Goal: Find specific page/section: Find specific page/section

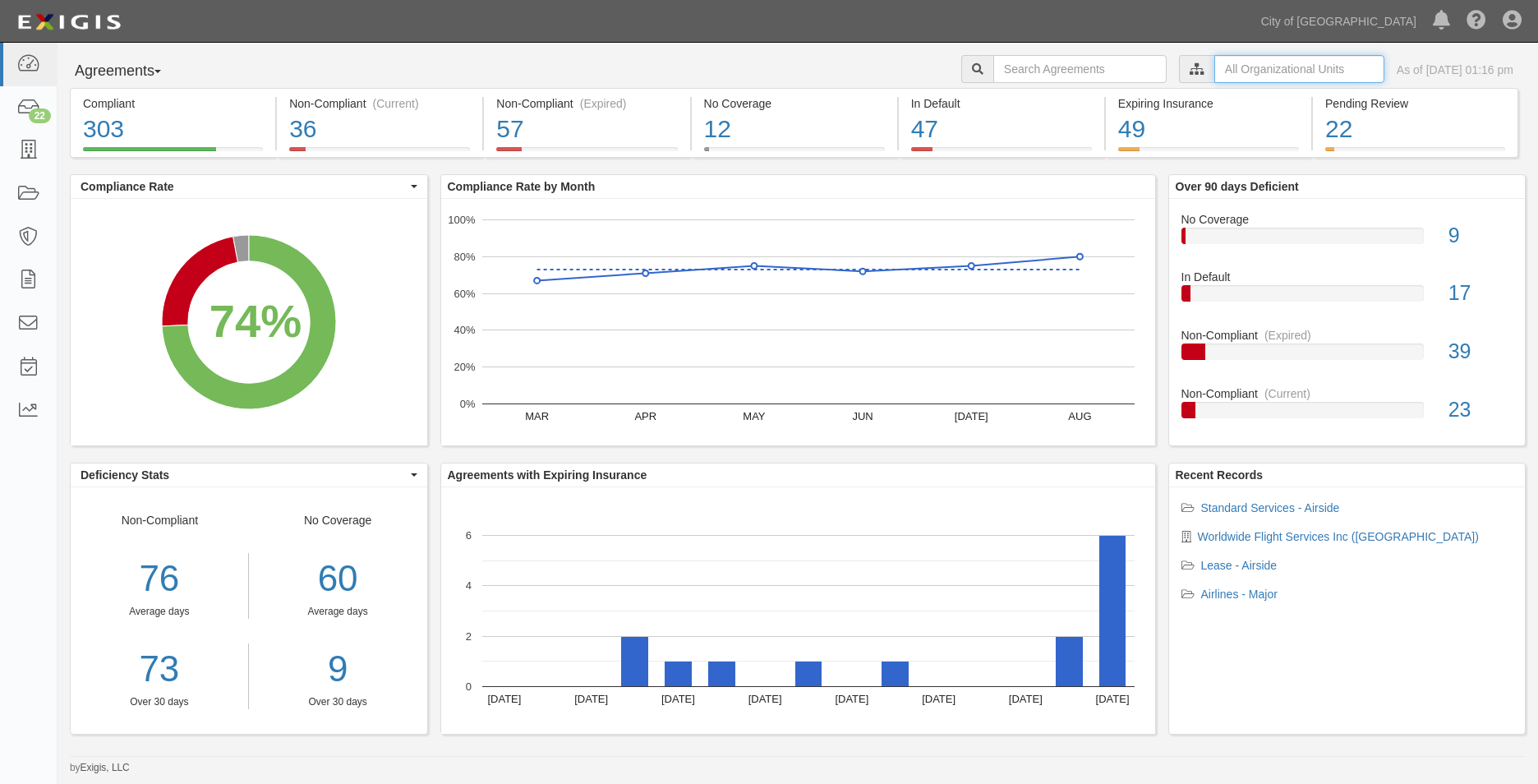
click at [1248, 72] on input "text" at bounding box center [1299, 69] width 170 height 28
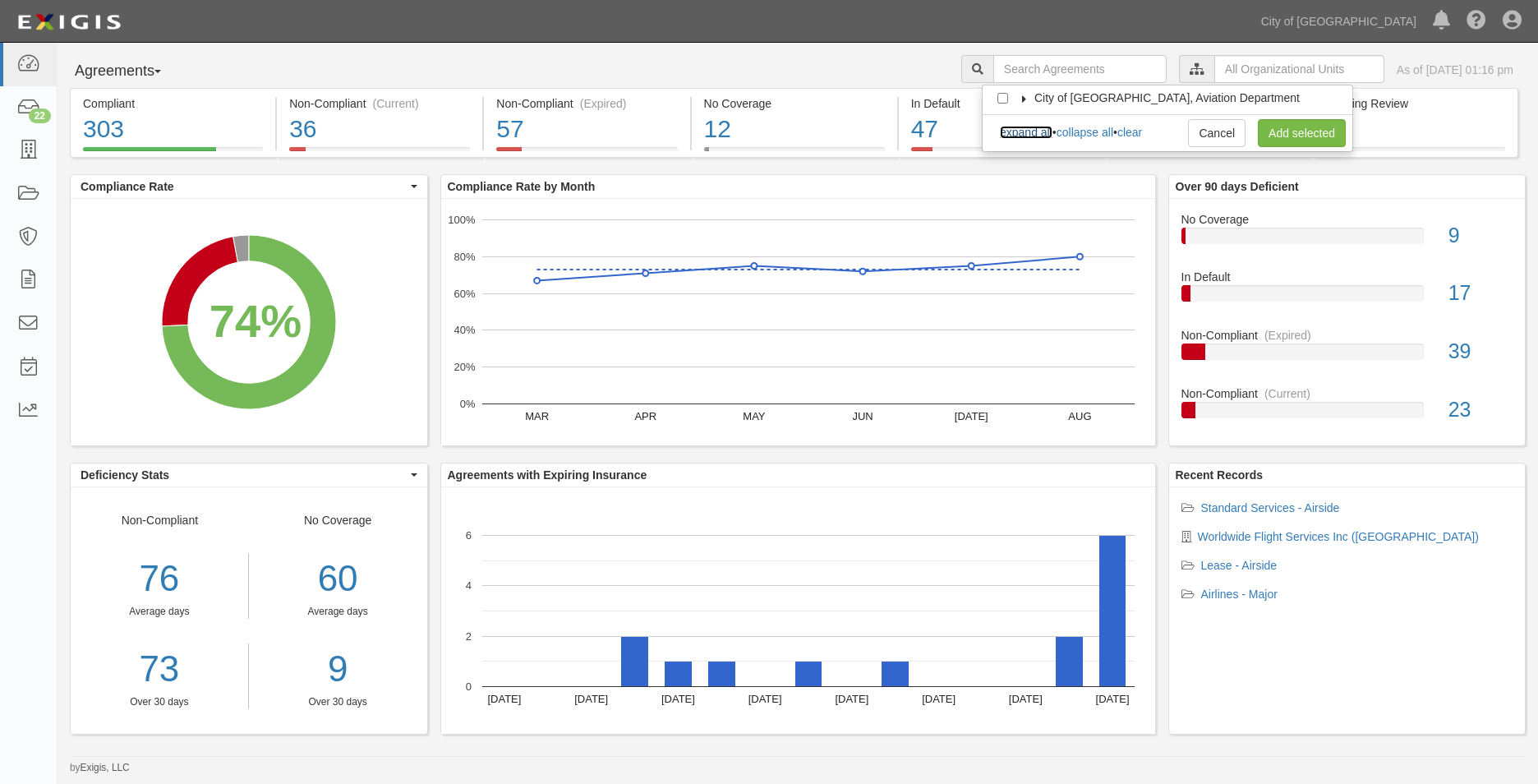
click at [1019, 136] on link "expand all" at bounding box center [1026, 132] width 52 height 13
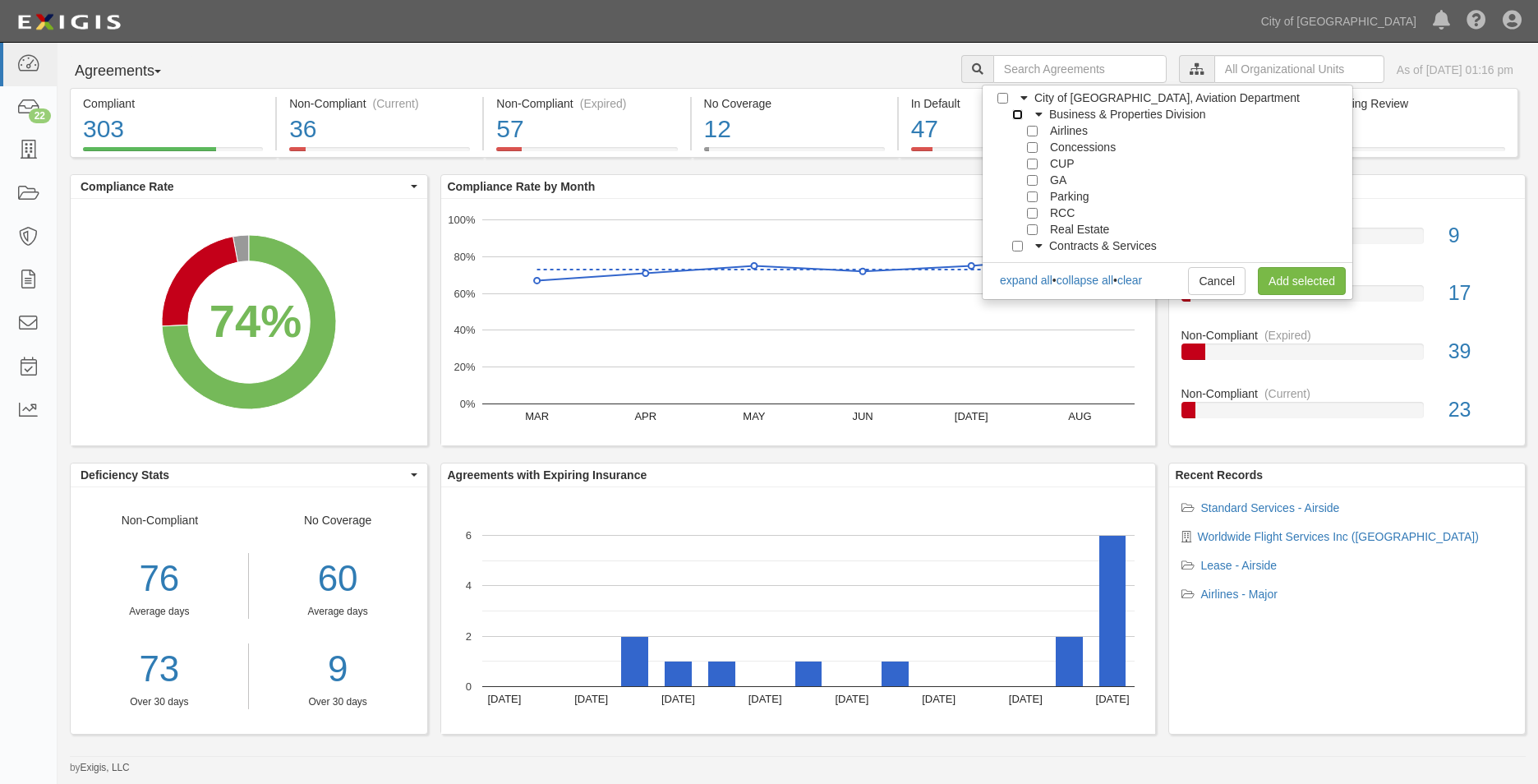
click at [1016, 117] on input "Business & Properties Division" at bounding box center [1017, 114] width 11 height 11
checkbox input "true"
click at [1035, 227] on input "Real Estate" at bounding box center [1032, 229] width 11 height 11
checkbox input "true"
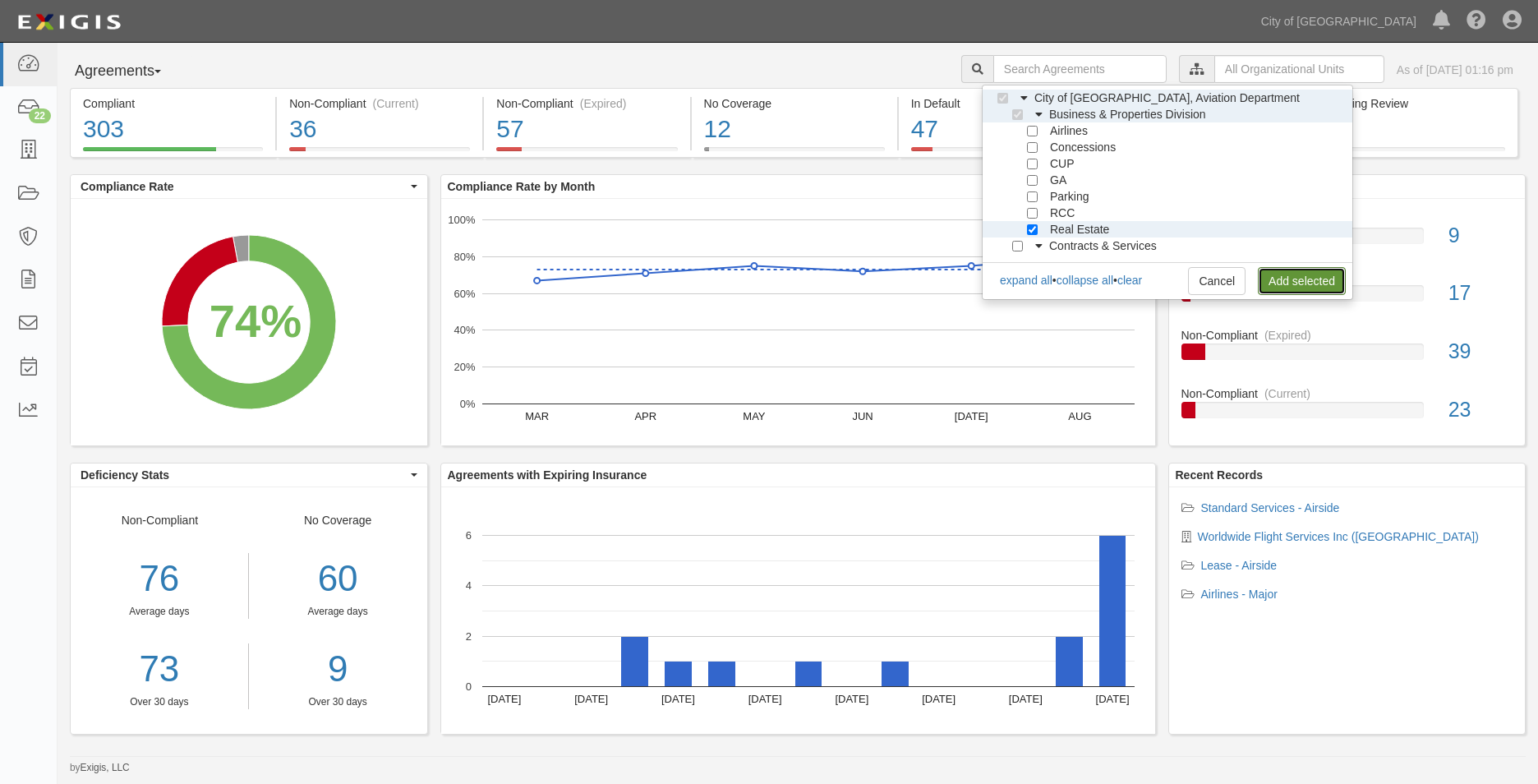
click at [1276, 275] on link "Add selected" at bounding box center [1302, 281] width 88 height 28
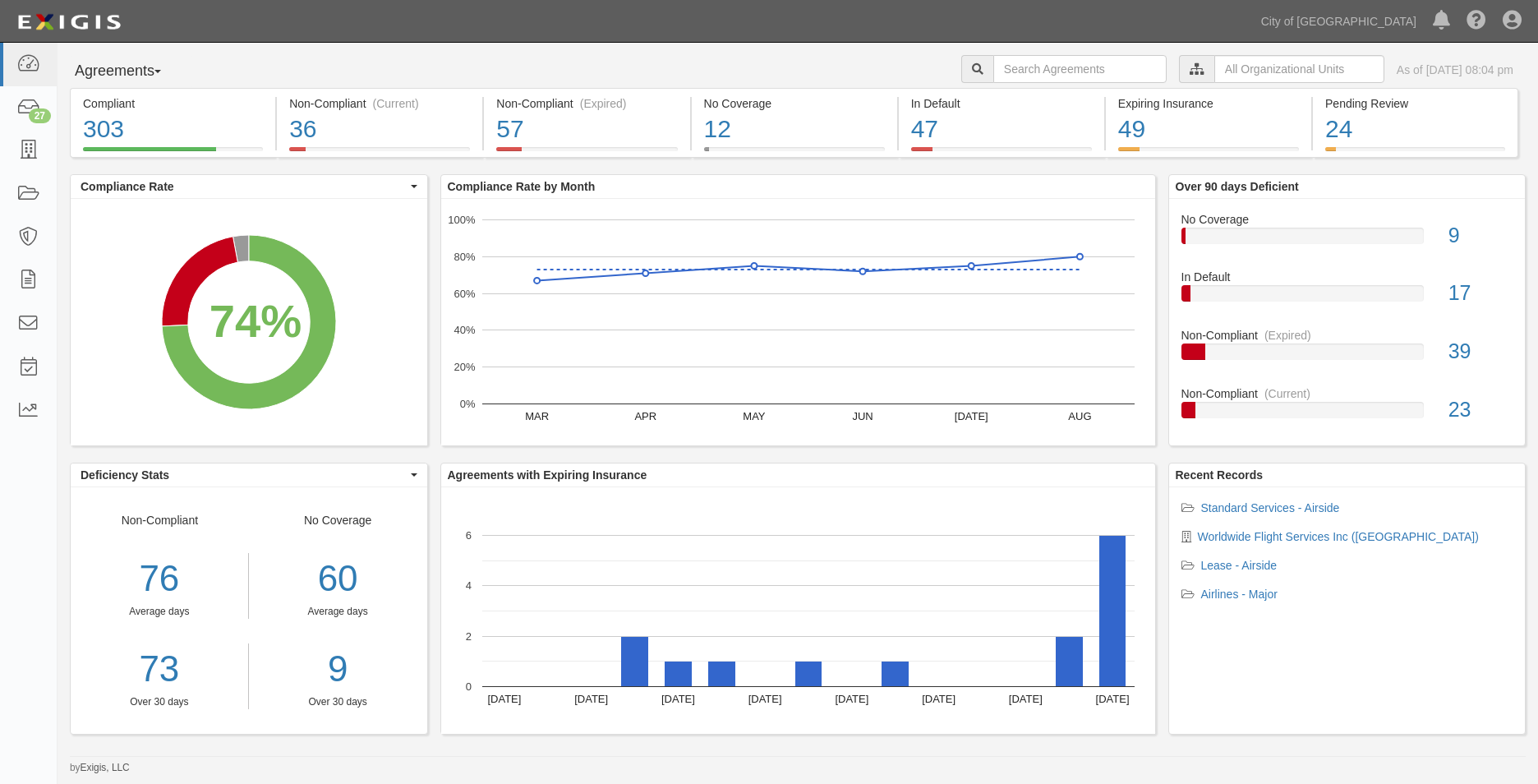
click at [1179, 73] on div at bounding box center [1196, 69] width 35 height 28
click at [1214, 77] on input "text" at bounding box center [1299, 69] width 170 height 28
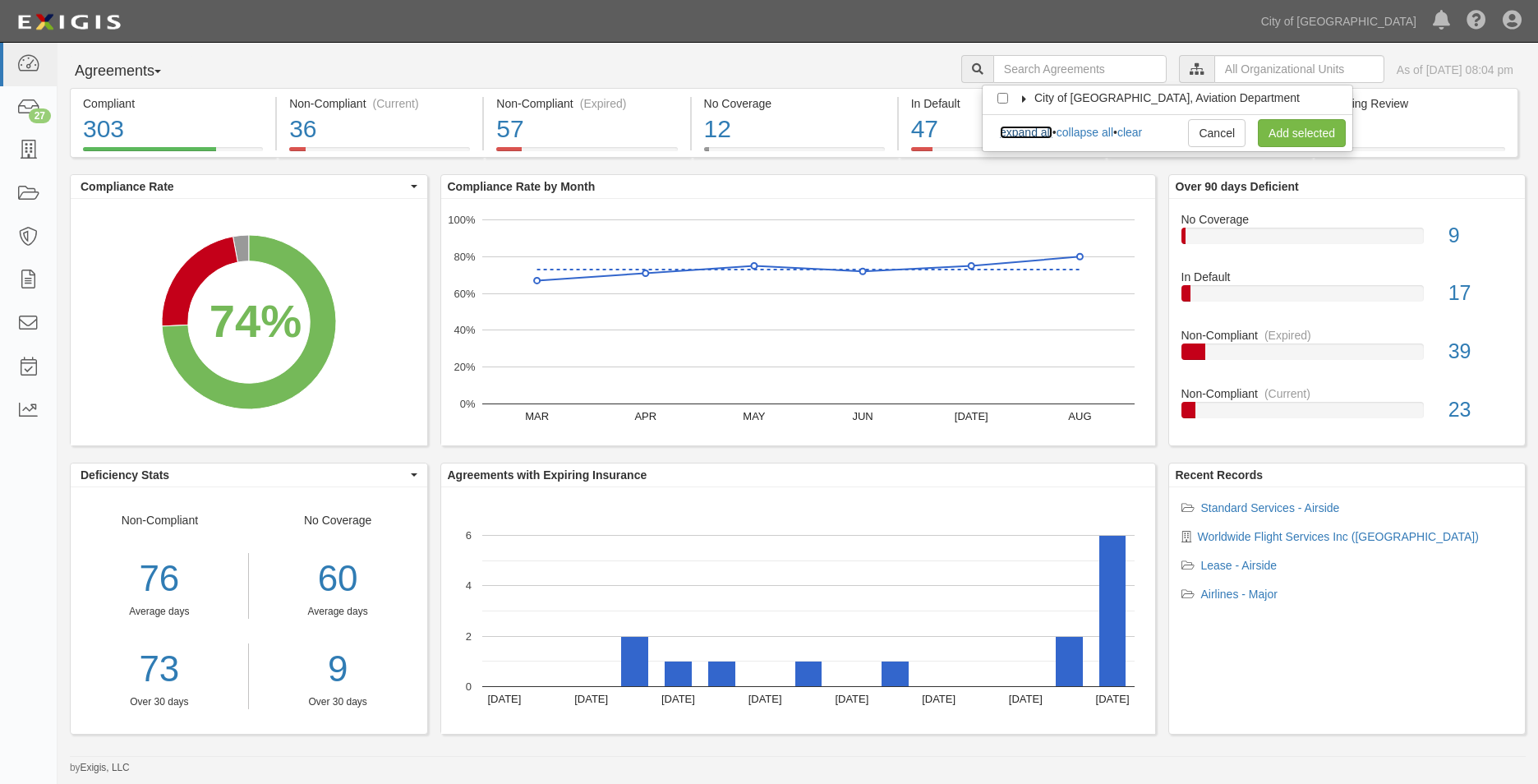
click at [1014, 128] on link "expand all" at bounding box center [1026, 132] width 52 height 13
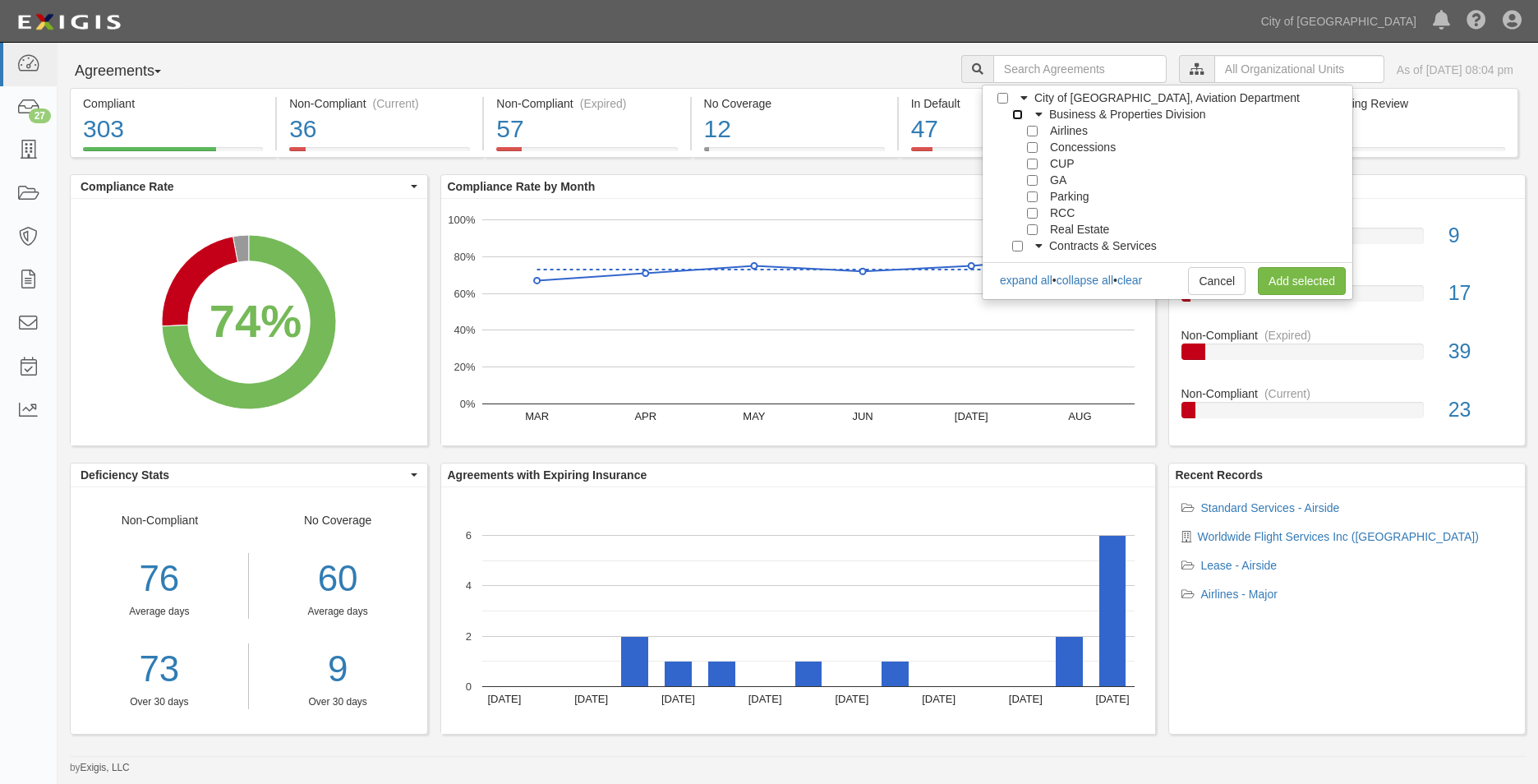
click at [1018, 112] on input "Business & Properties Division" at bounding box center [1017, 114] width 11 height 11
checkbox input "true"
click at [1035, 232] on input "Real Estate" at bounding box center [1032, 229] width 11 height 11
checkbox input "true"
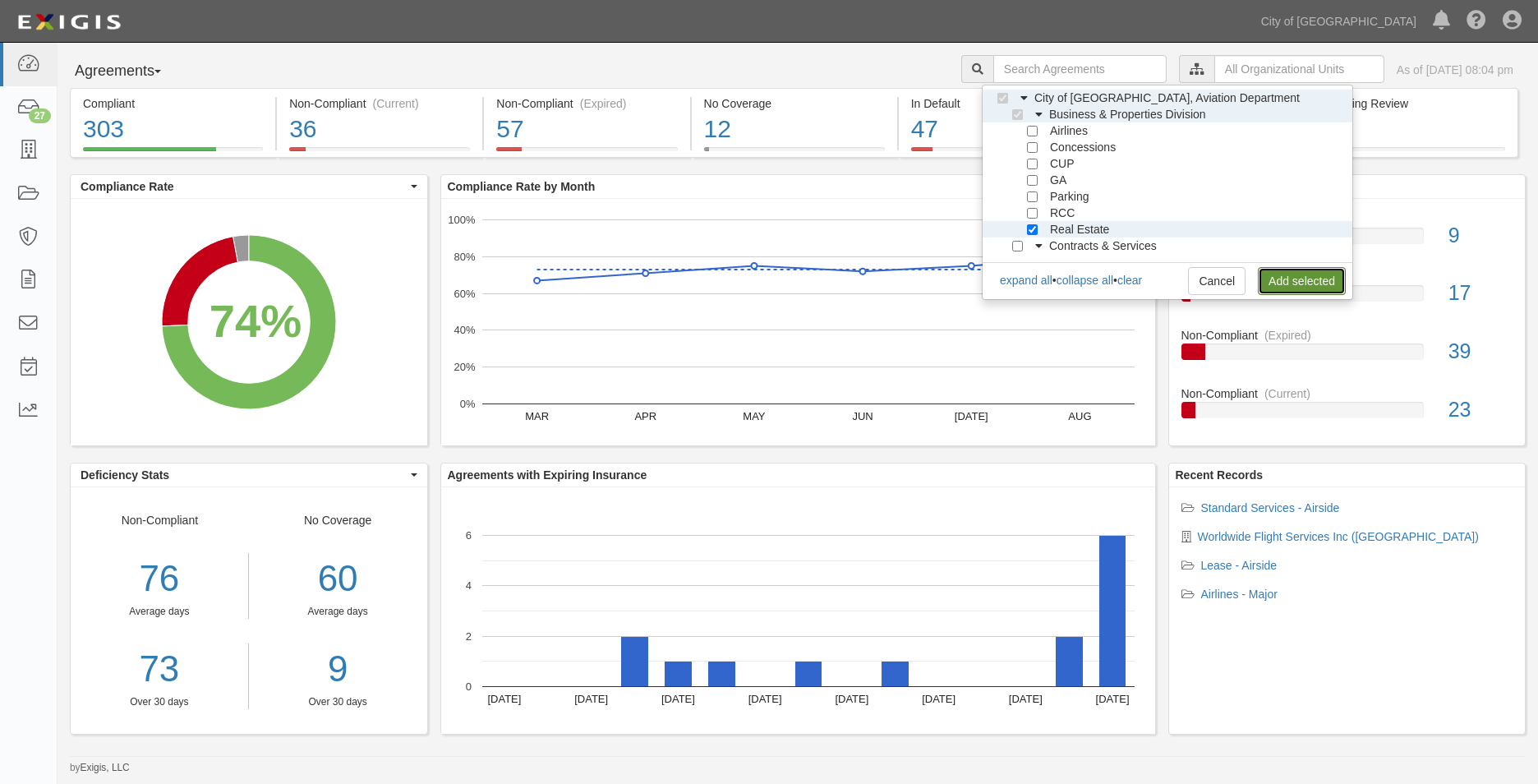
click at [1298, 282] on link "Add selected" at bounding box center [1302, 281] width 88 height 28
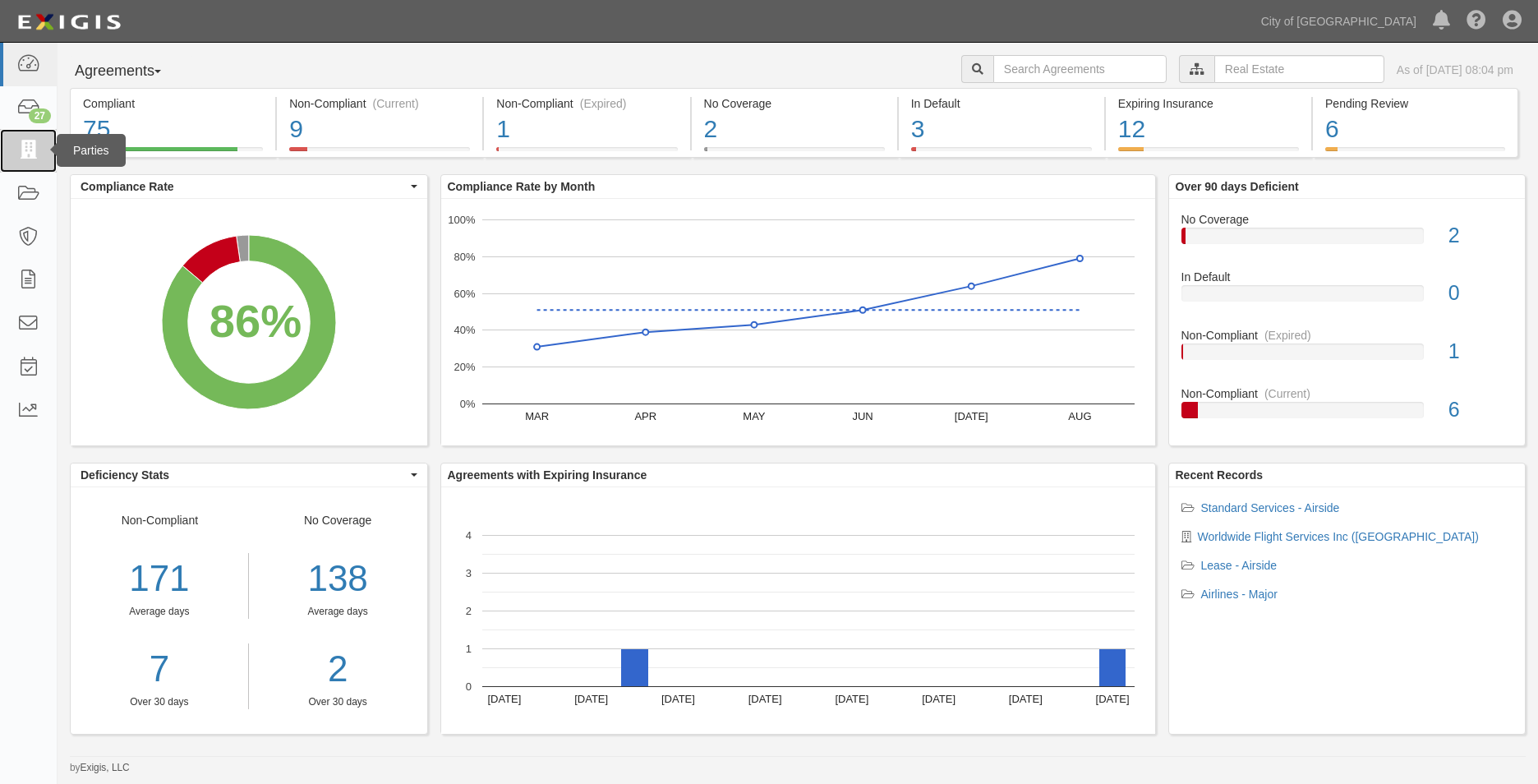
click at [27, 152] on icon at bounding box center [28, 151] width 23 height 19
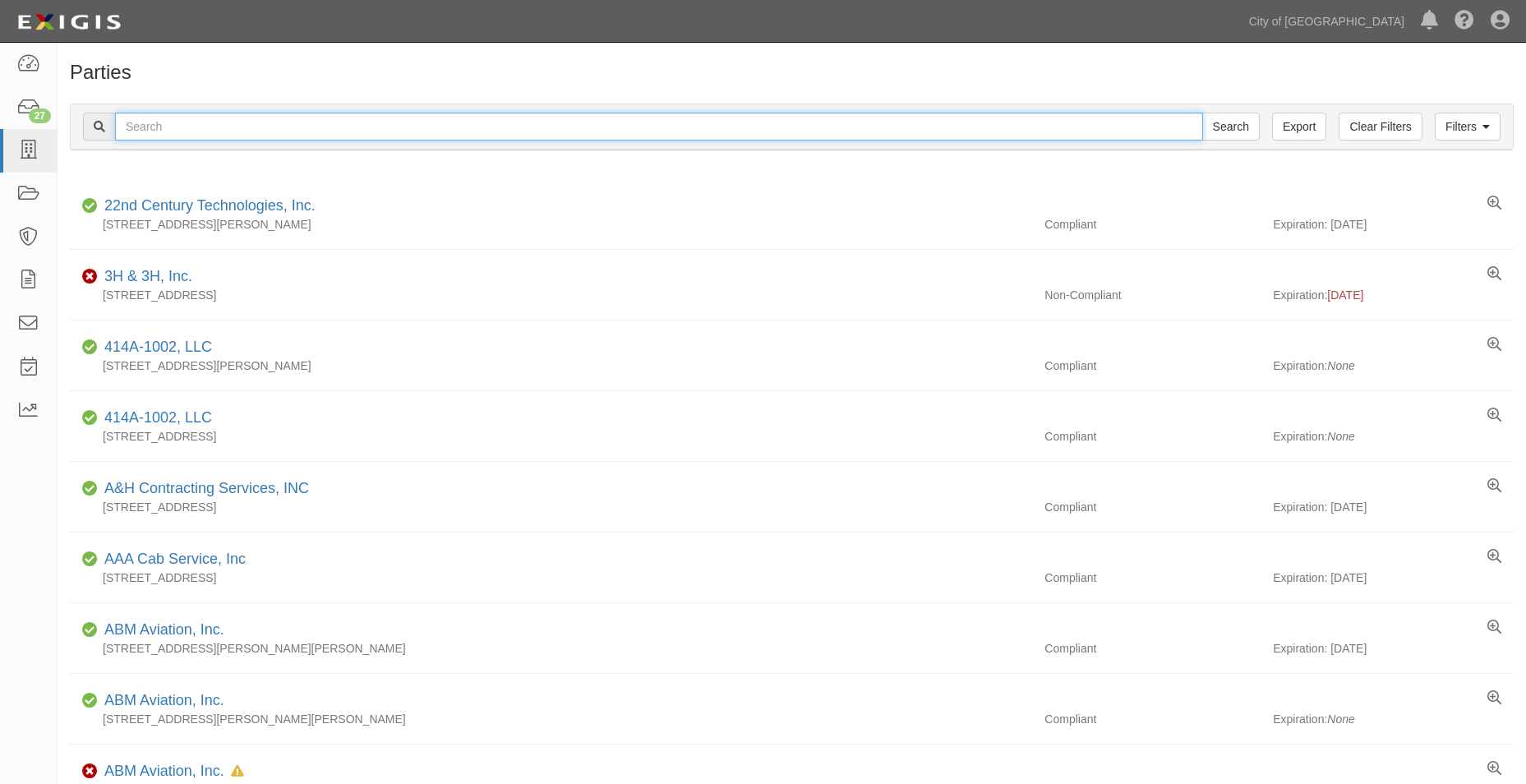
drag, startPoint x: 162, startPoint y: 124, endPoint x: 193, endPoint y: 116, distance: 32.0
click at [163, 124] on input "text" at bounding box center [659, 127] width 1088 height 28
type input "alma"
click at [1203, 112] on input "Search" at bounding box center [1231, 127] width 58 height 28
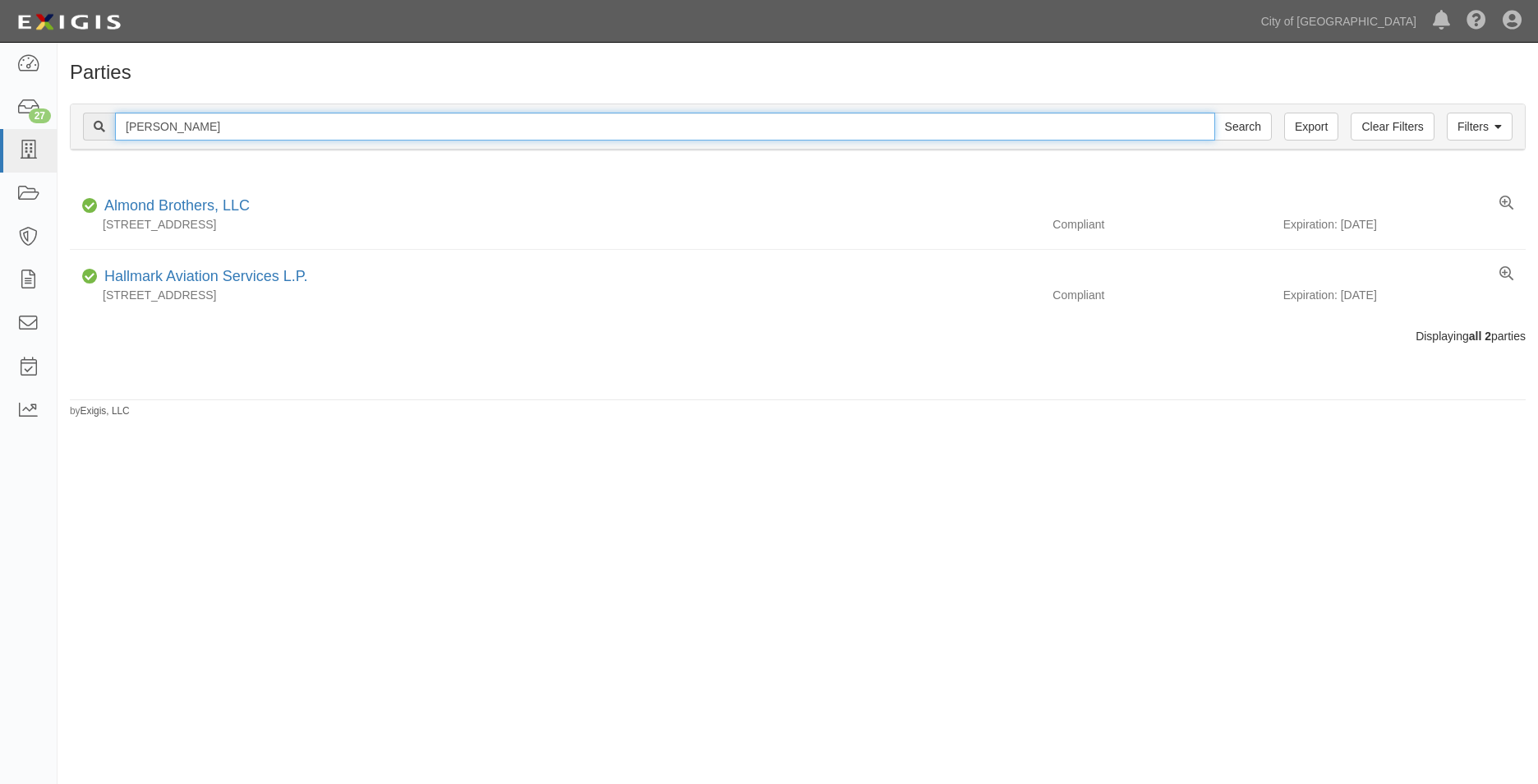
click at [189, 130] on input "[PERSON_NAME]" at bounding box center [665, 127] width 1100 height 28
type input "[PERSON_NAME]"
click at [1214, 112] on input "Search" at bounding box center [1242, 127] width 57 height 28
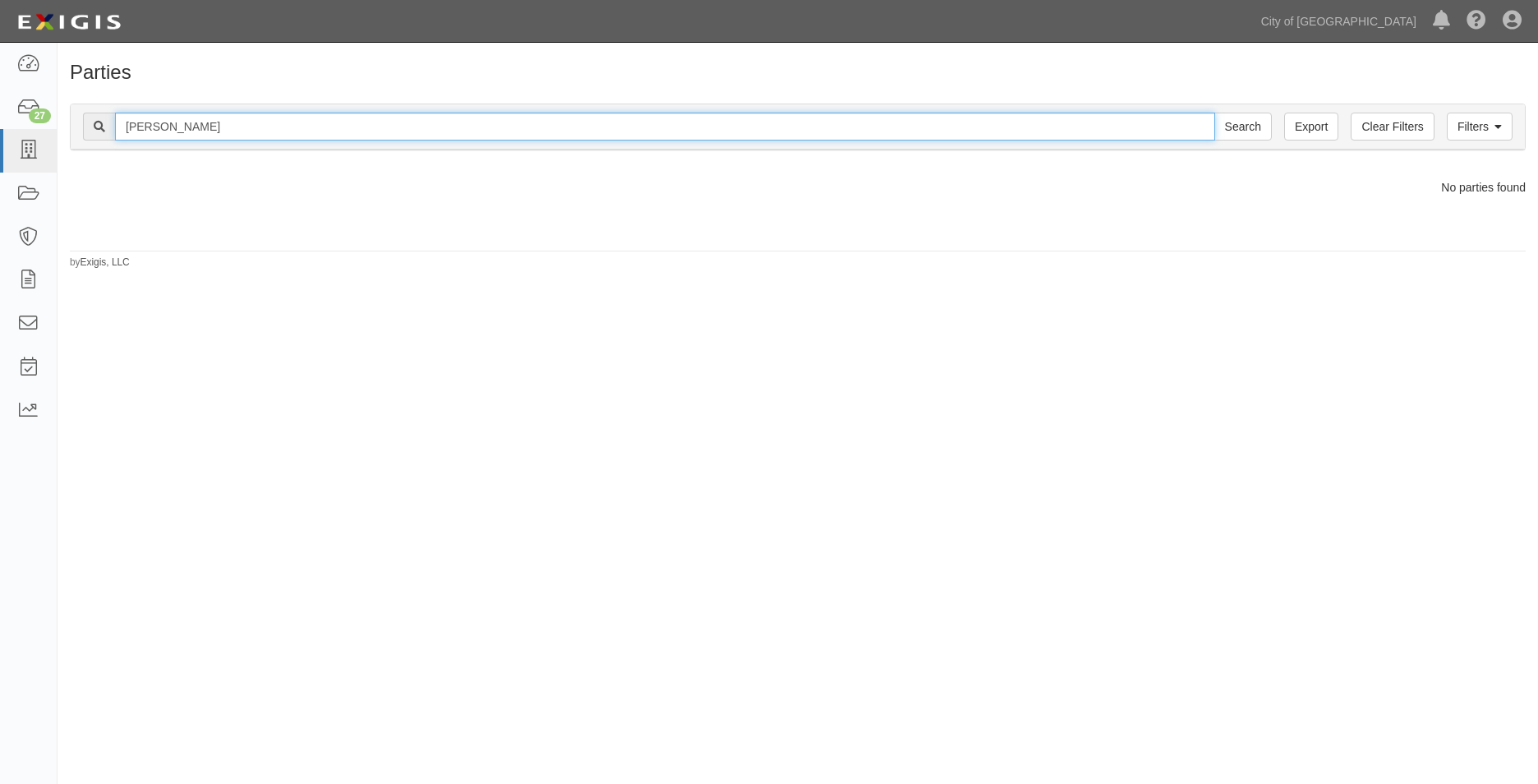
drag, startPoint x: 209, startPoint y: 120, endPoint x: 64, endPoint y: 106, distance: 145.7
click at [64, 106] on div "Filters Clear Filters Export alma warren Search Filters Compliance Status Compl…" at bounding box center [797, 128] width 1481 height 76
click at [29, 68] on icon at bounding box center [28, 64] width 23 height 19
click at [17, 117] on icon at bounding box center [28, 107] width 23 height 19
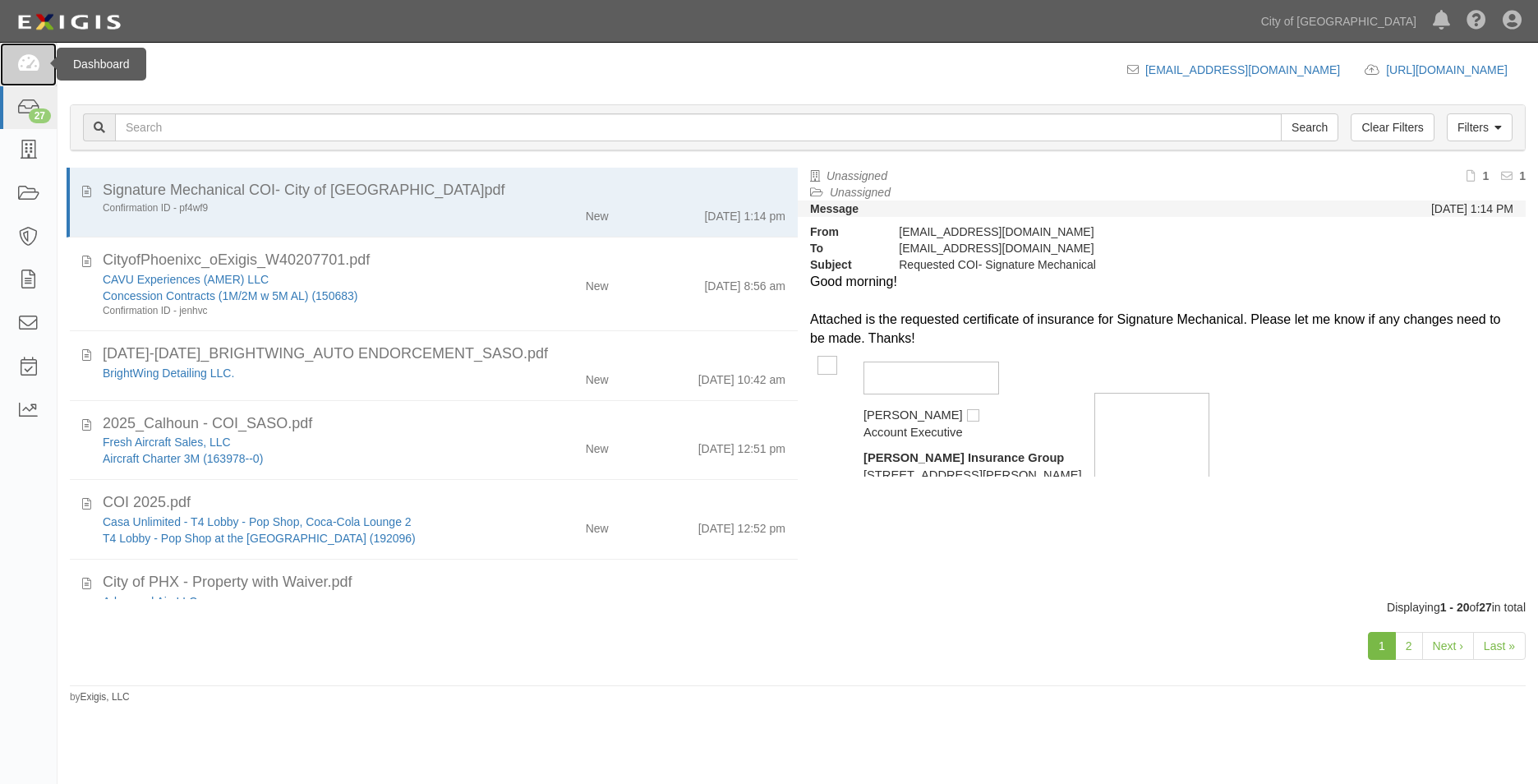
click at [17, 58] on icon at bounding box center [28, 64] width 23 height 19
click at [22, 69] on icon at bounding box center [28, 64] width 23 height 19
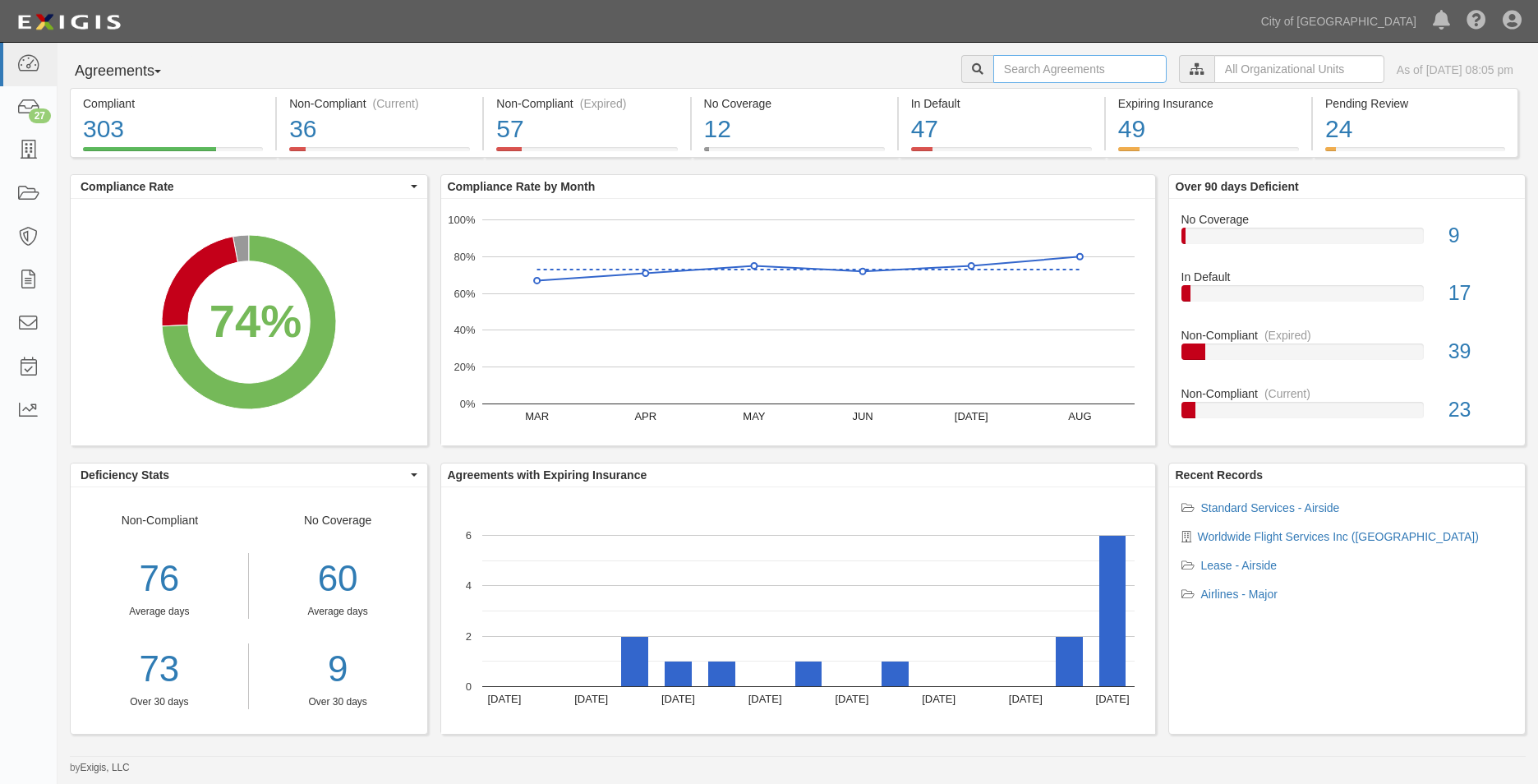
click at [1051, 57] on input "text" at bounding box center [1080, 69] width 173 height 28
type input "[PERSON_NAME]"
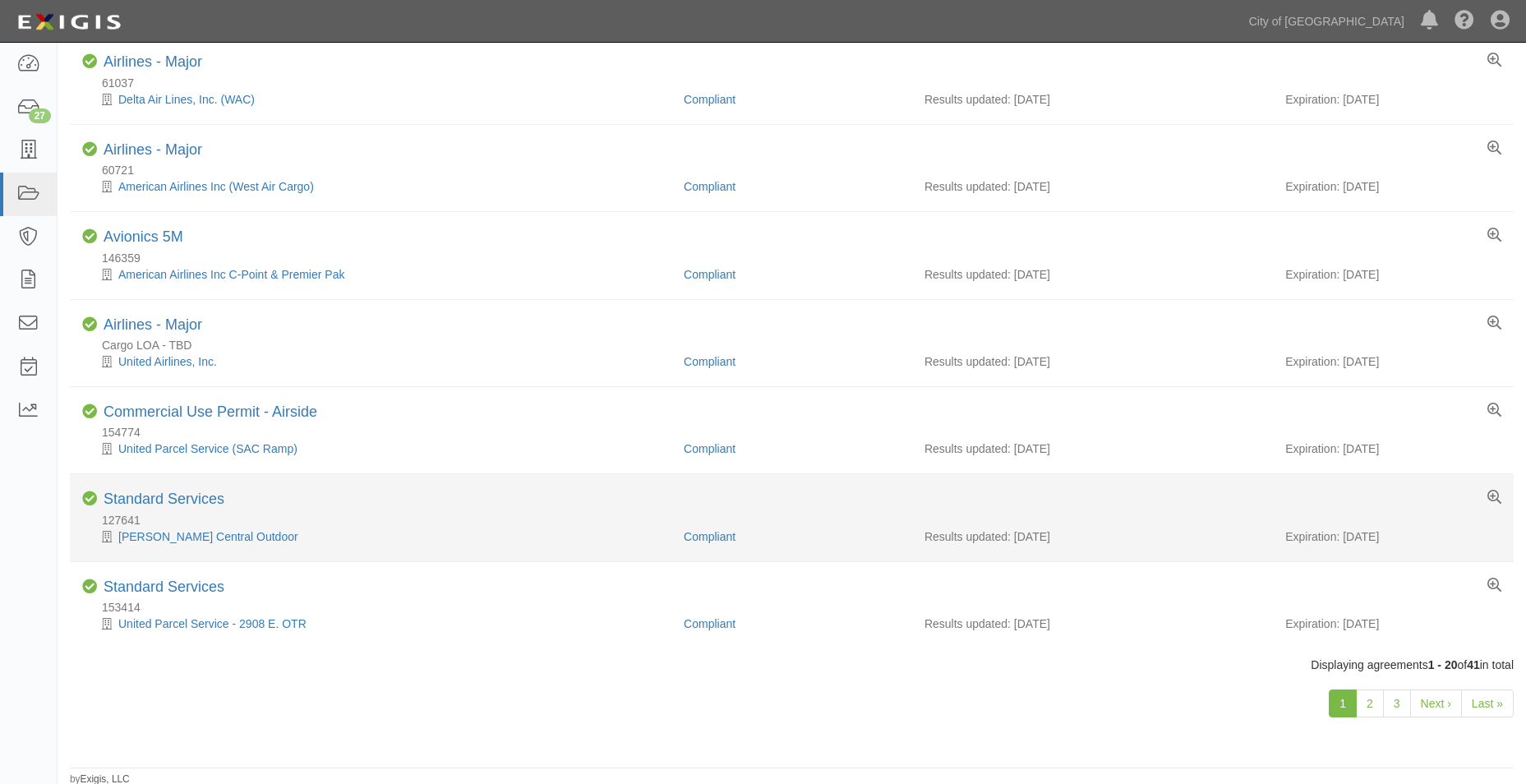
scroll to position [1269, 0]
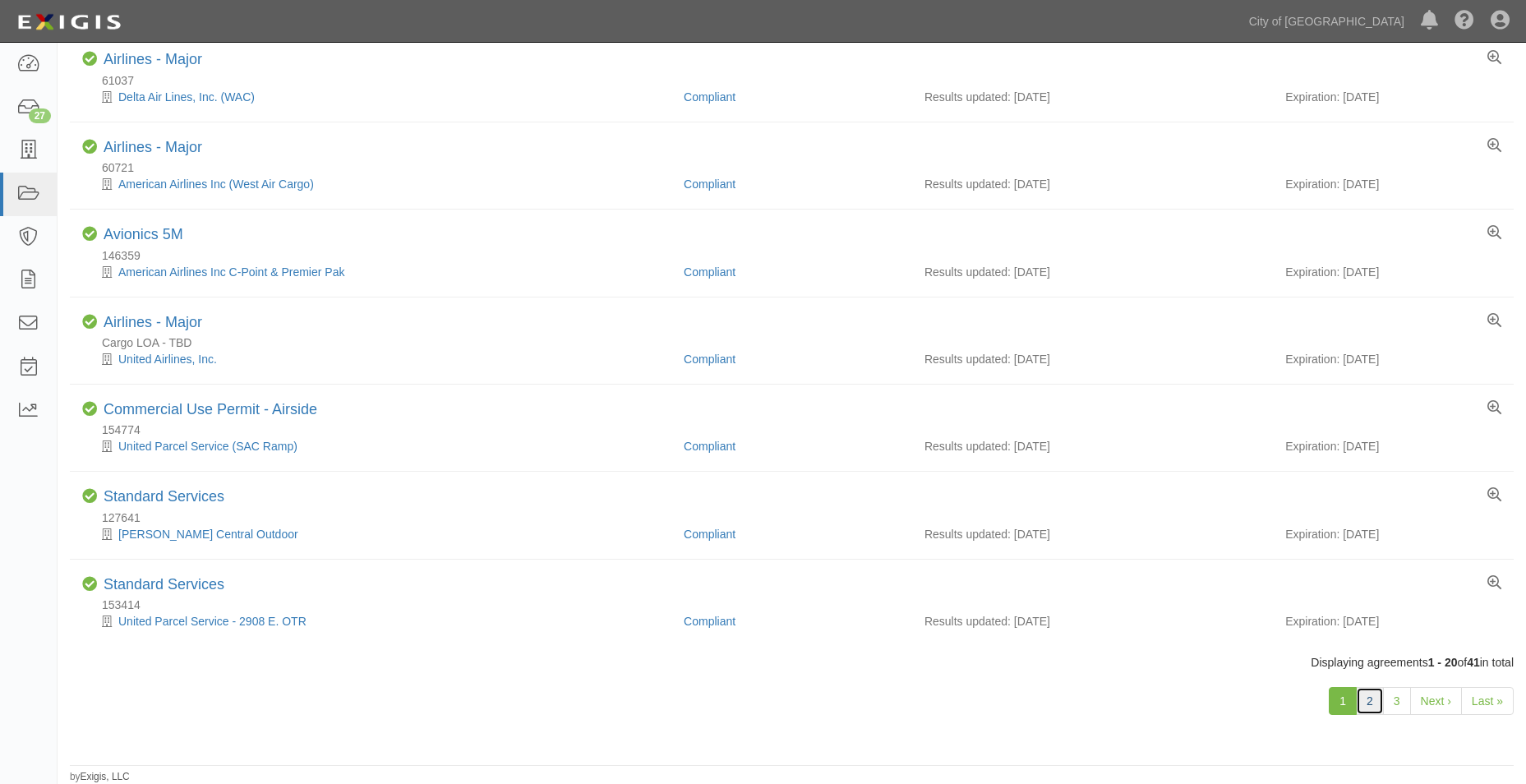
click at [1374, 704] on link "2" at bounding box center [1370, 701] width 28 height 28
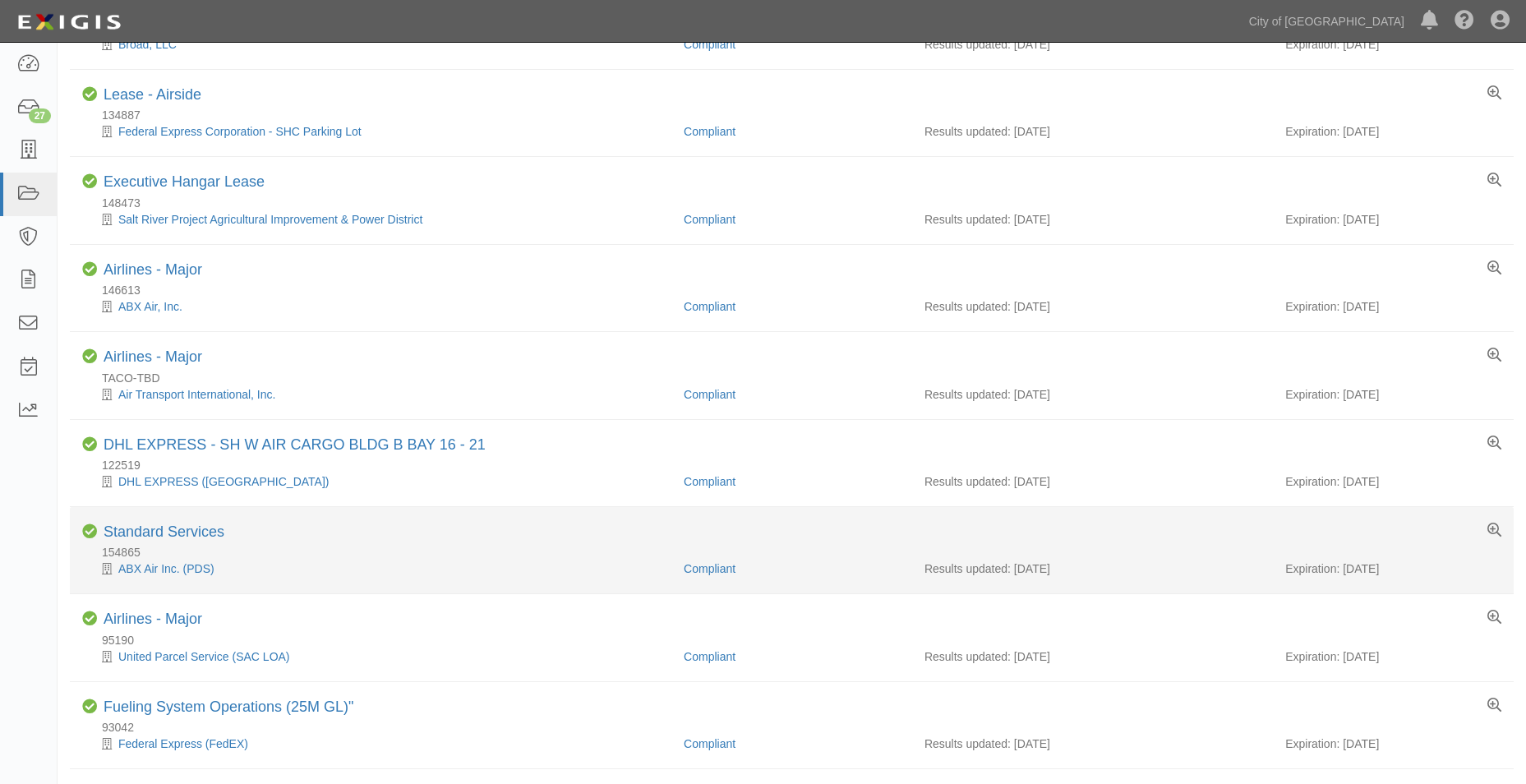
scroll to position [268, 0]
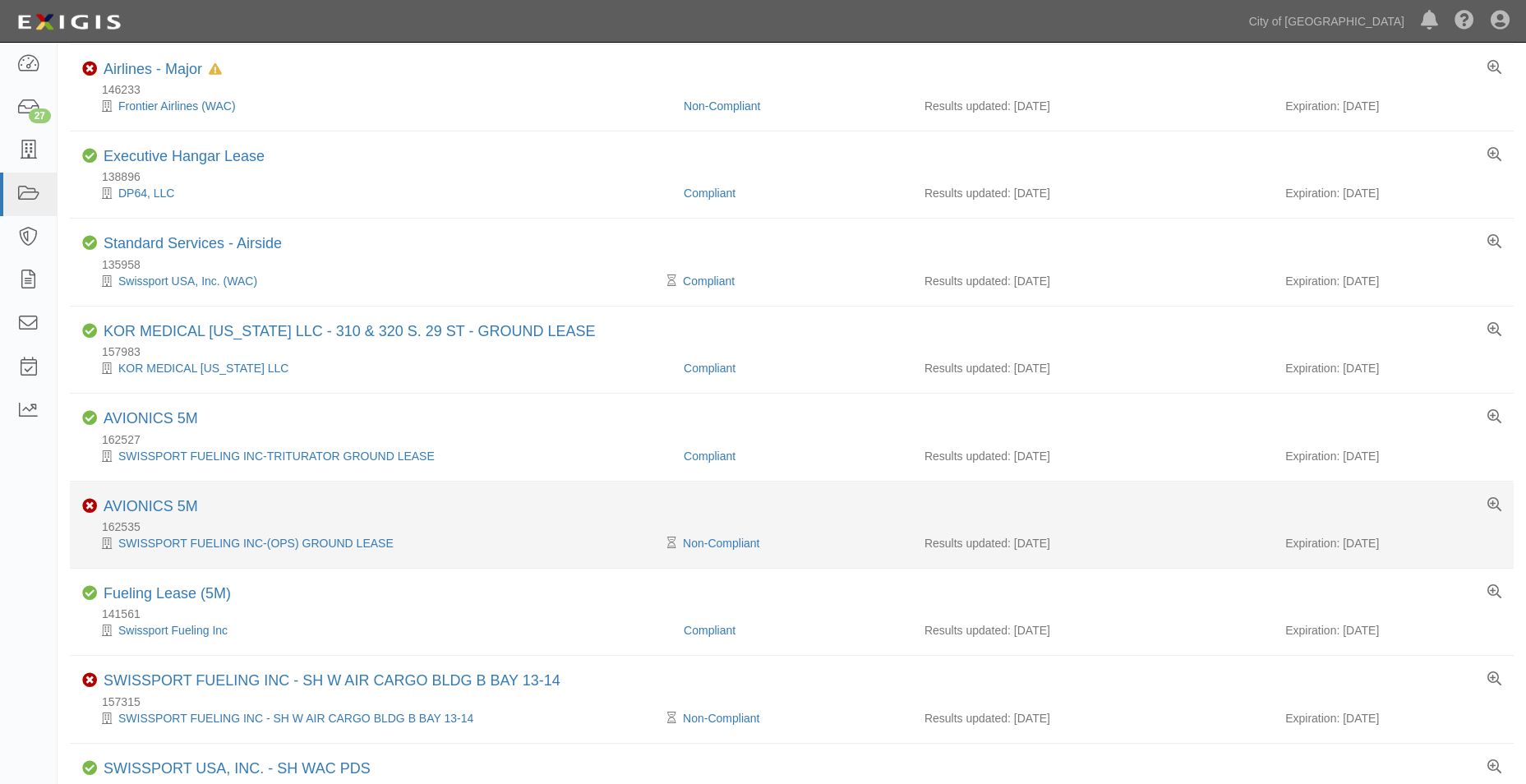
scroll to position [1269, 0]
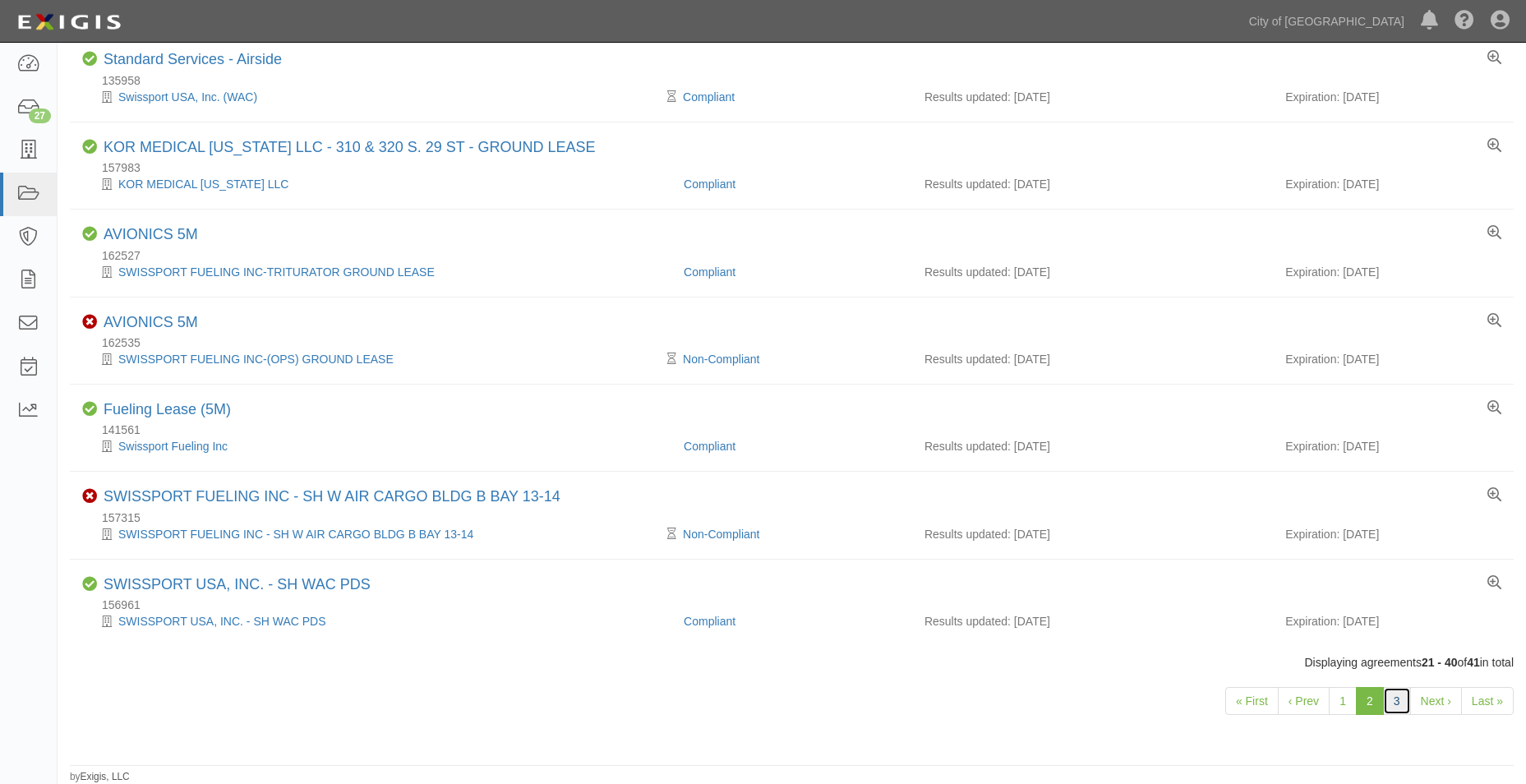
click at [1399, 707] on link "3" at bounding box center [1398, 701] width 28 height 28
